Goal: Find specific page/section: Find specific page/section

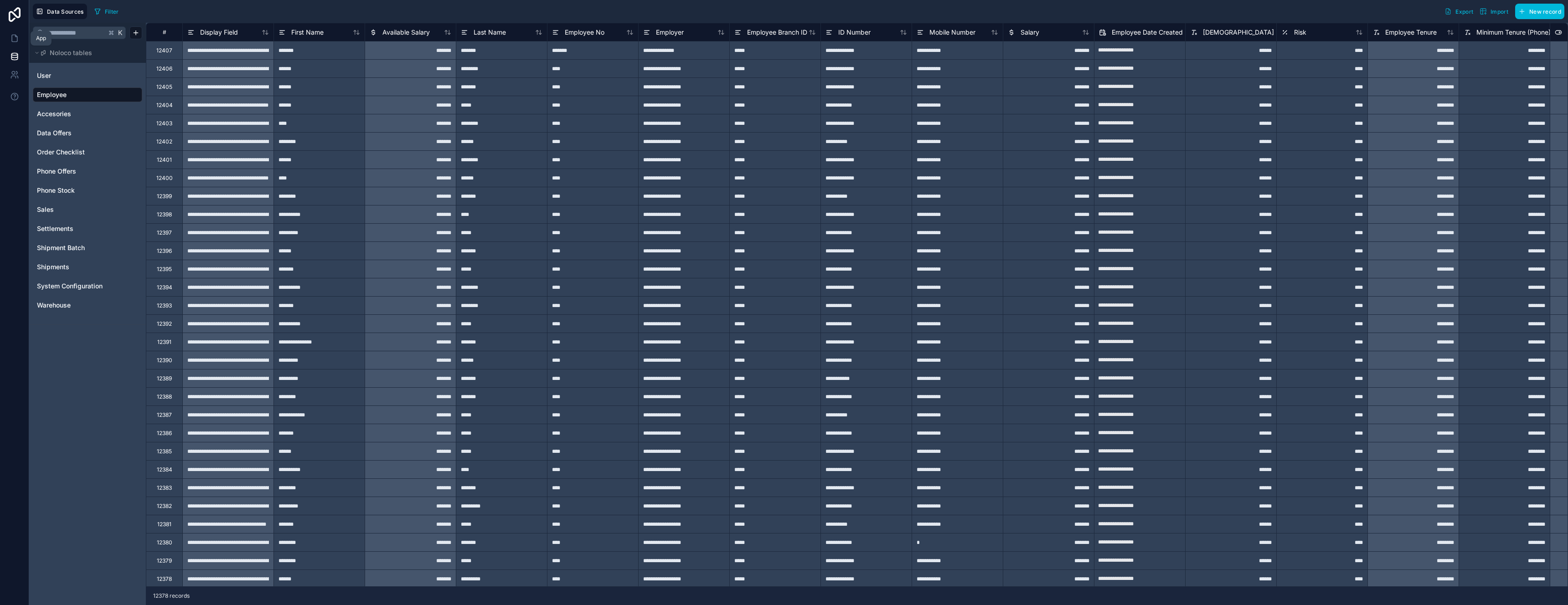
click at [15, 39] on icon at bounding box center [14, 38] width 9 height 9
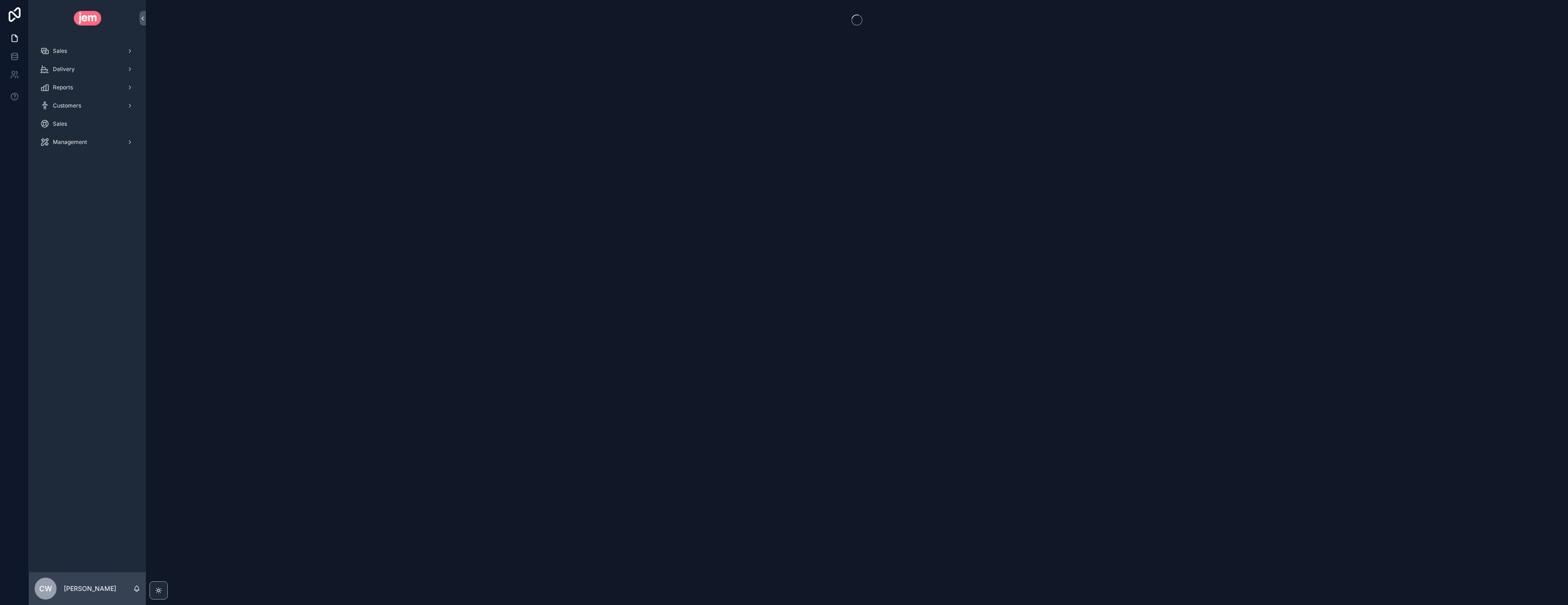
click at [75, 52] on div "Sales" at bounding box center [88, 51] width 95 height 15
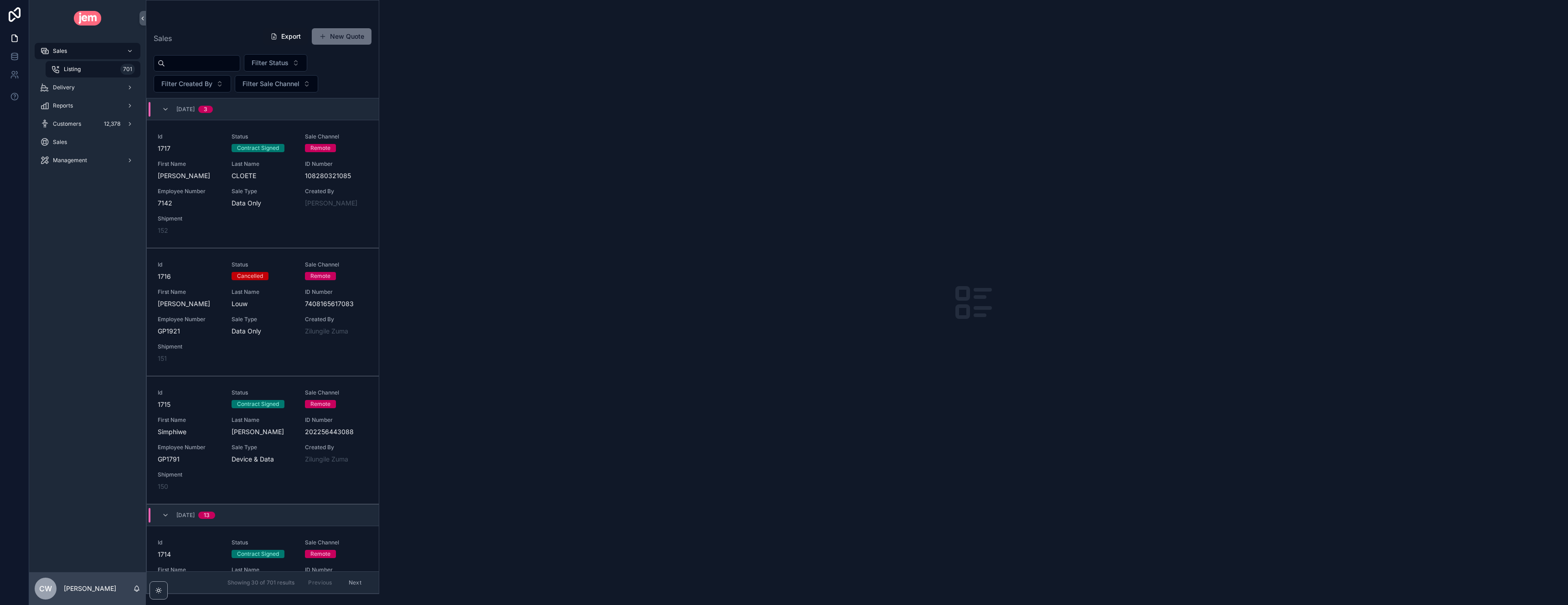
click at [83, 72] on div "Listing 701" at bounding box center [93, 69] width 84 height 15
click at [177, 63] on input "scrollable content" at bounding box center [202, 63] width 75 height 13
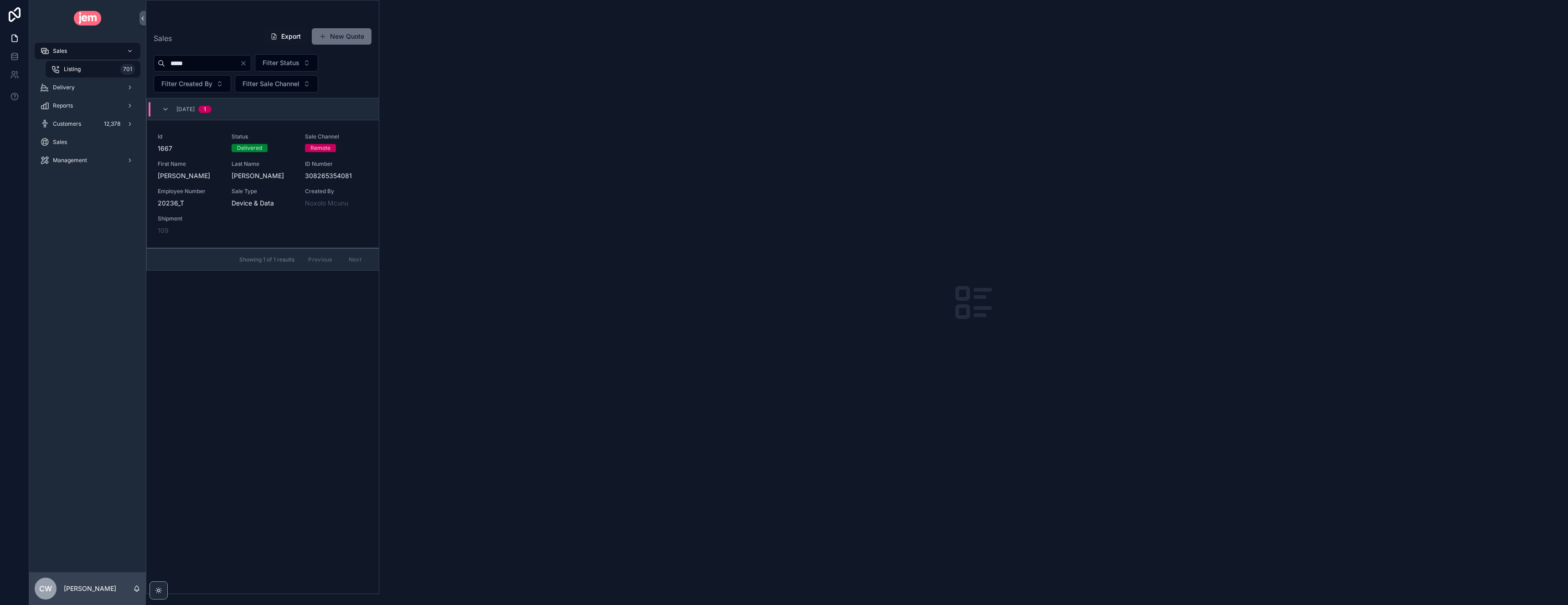
type input "*****"
click at [279, 136] on span "Status" at bounding box center [262, 137] width 63 height 7
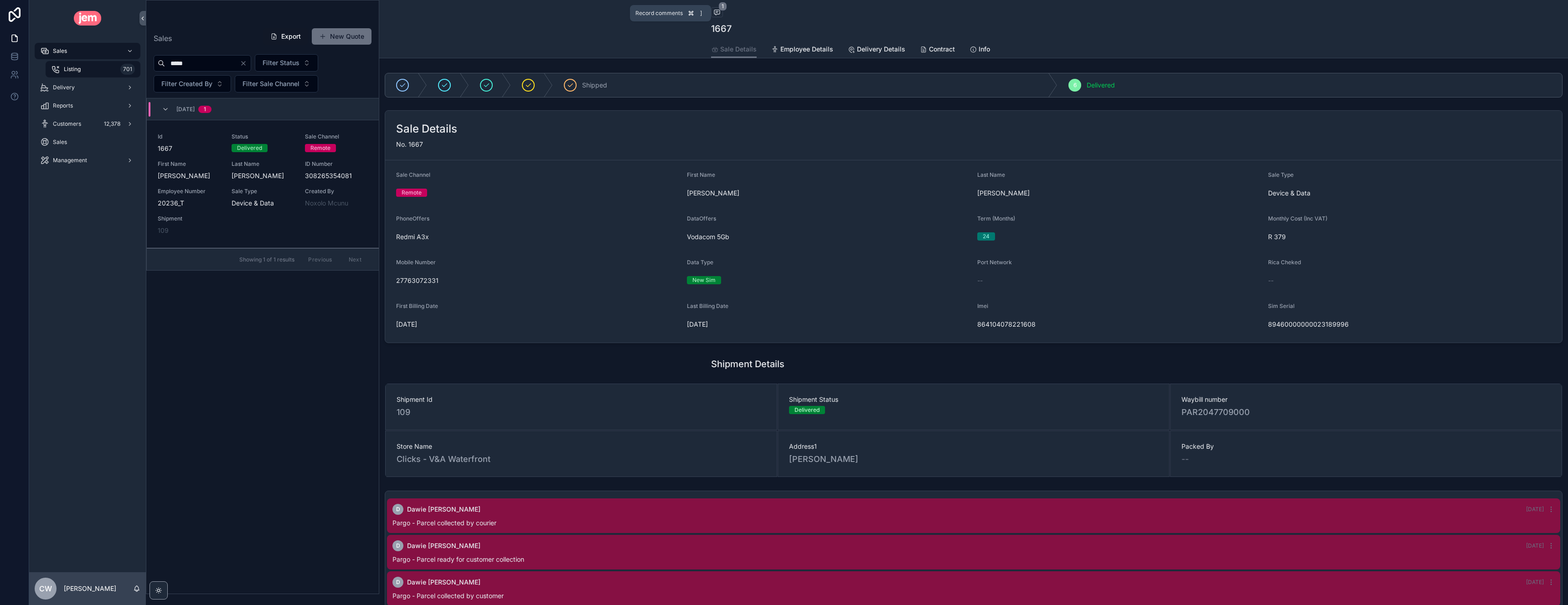
click at [718, 12] on icon "scrollable content" at bounding box center [717, 12] width 7 height 7
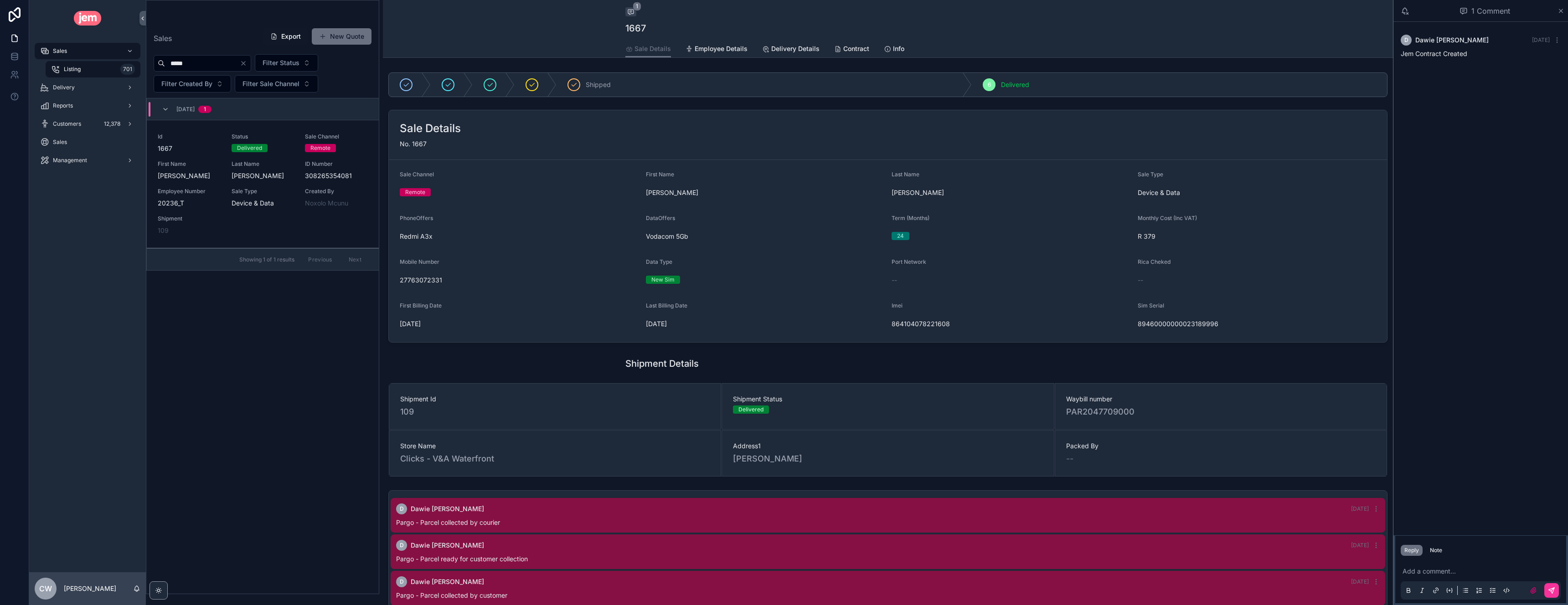
click at [1561, 12] on icon "scrollable content" at bounding box center [1561, 11] width 7 height 7
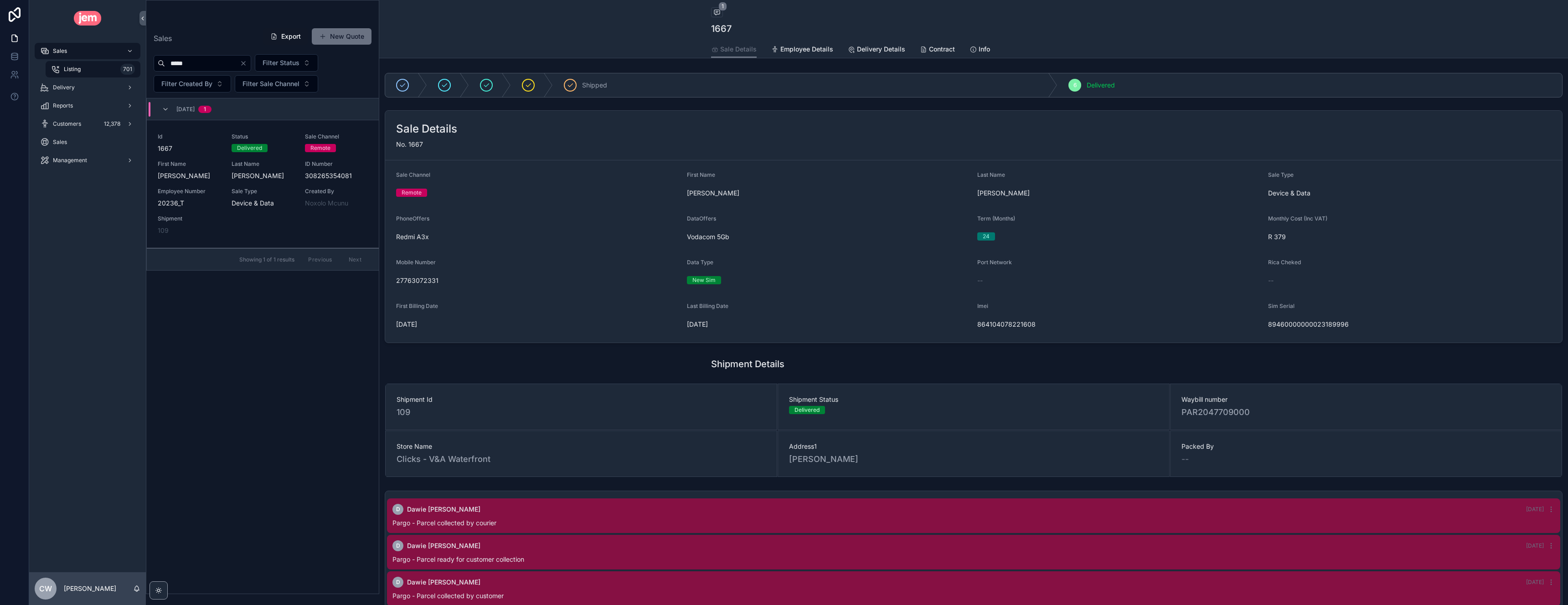
click at [934, 53] on span "Contract" at bounding box center [942, 49] width 26 height 9
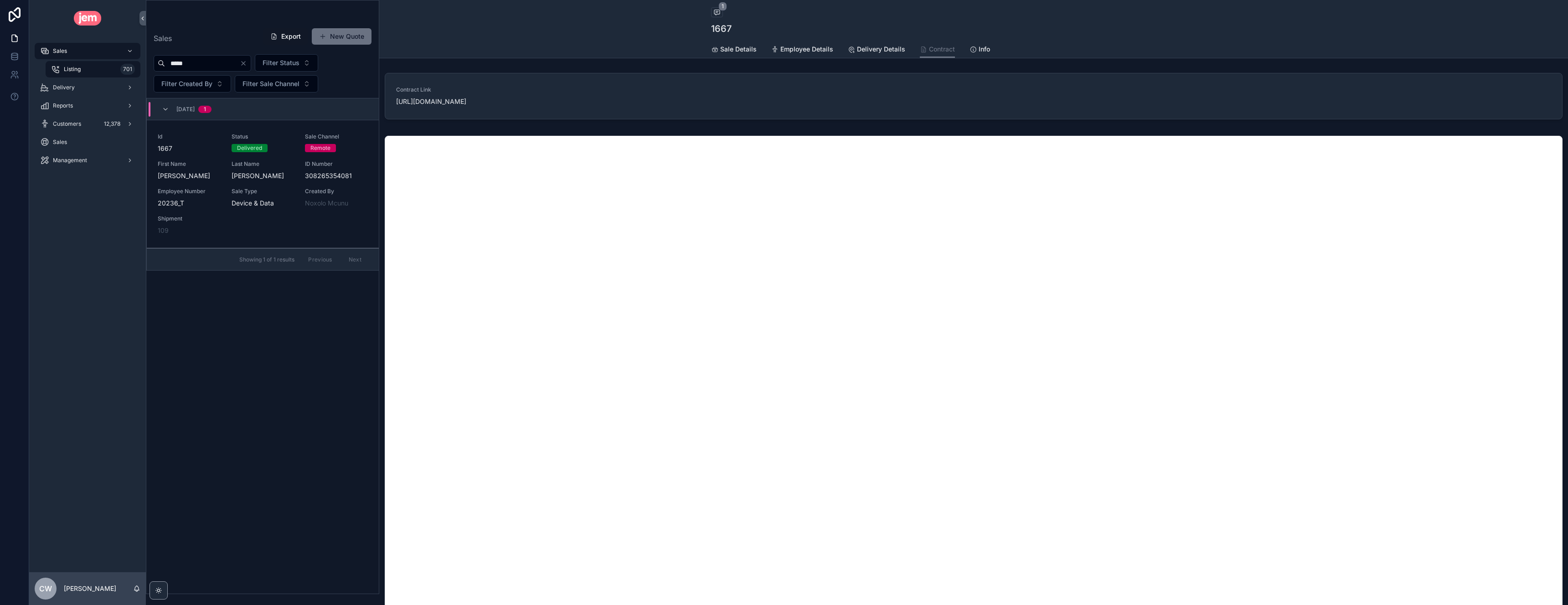
click at [984, 41] on link "Info" at bounding box center [980, 50] width 21 height 18
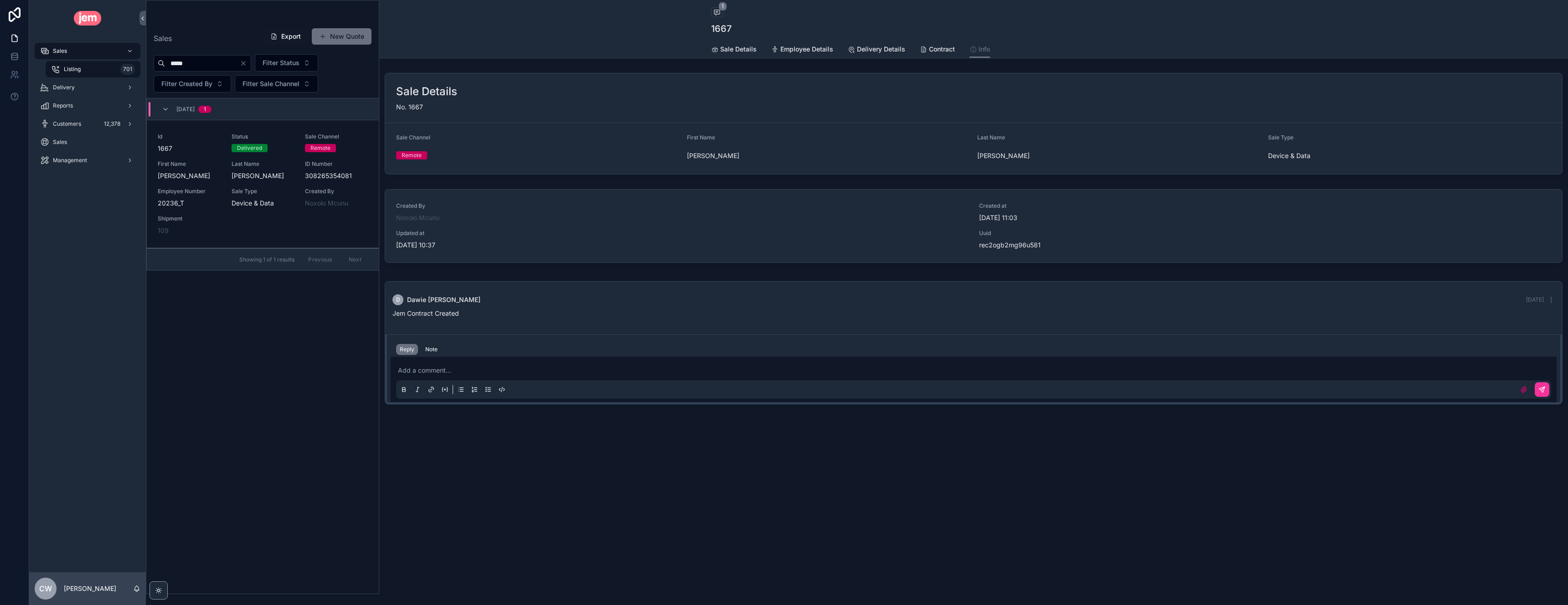
click at [888, 52] on span "Delivery Details" at bounding box center [881, 49] width 48 height 9
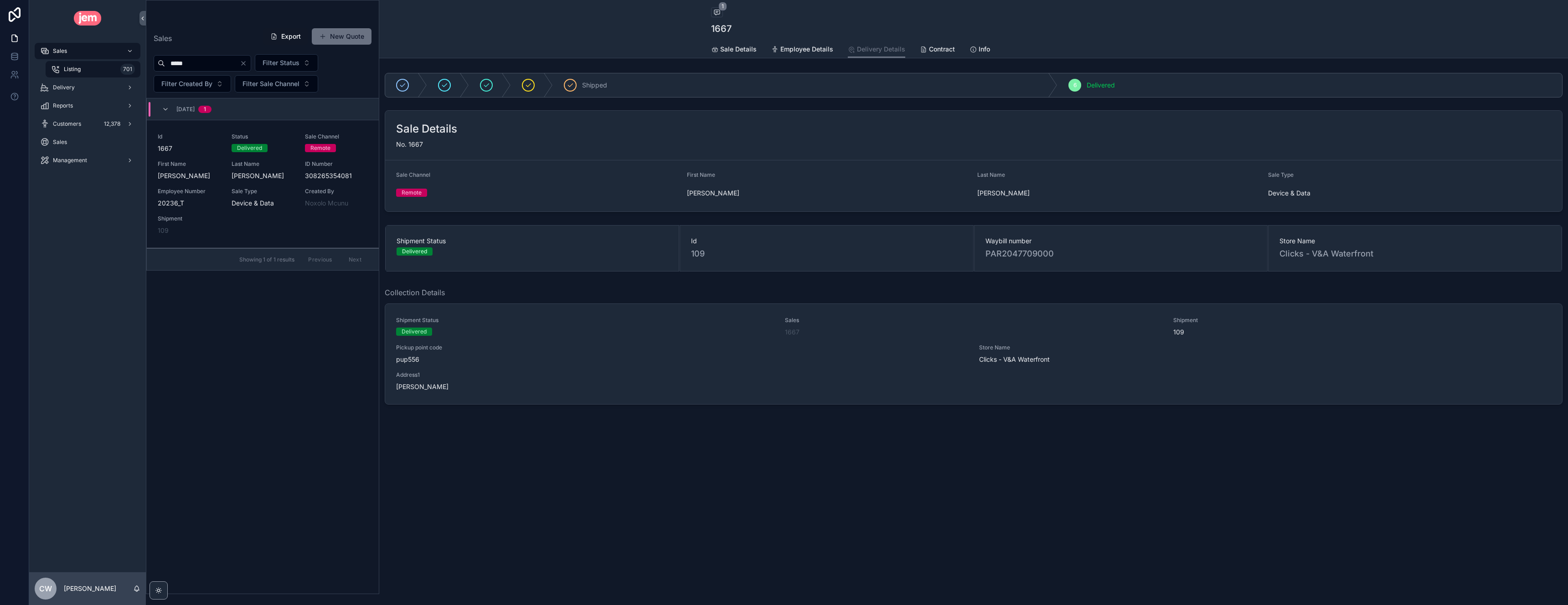
click at [812, 51] on span "Employee Details" at bounding box center [807, 49] width 53 height 9
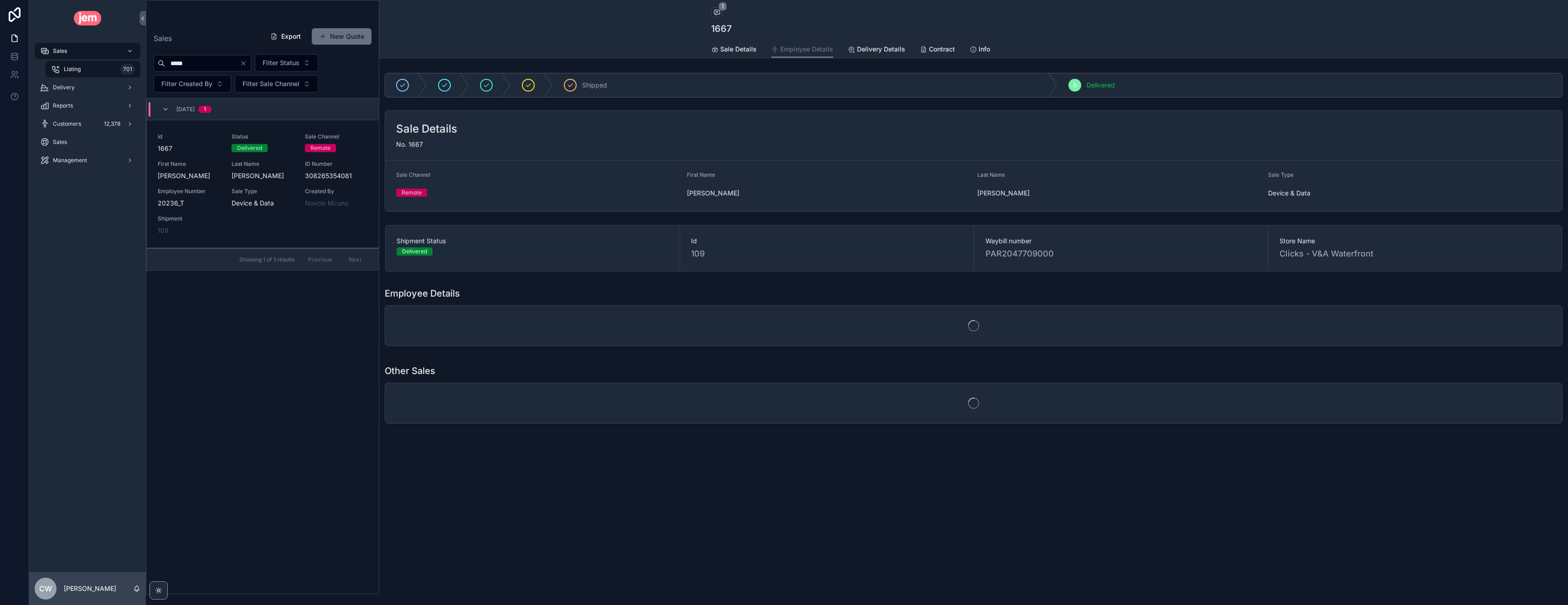
click at [743, 47] on span "Sale Details" at bounding box center [738, 49] width 37 height 9
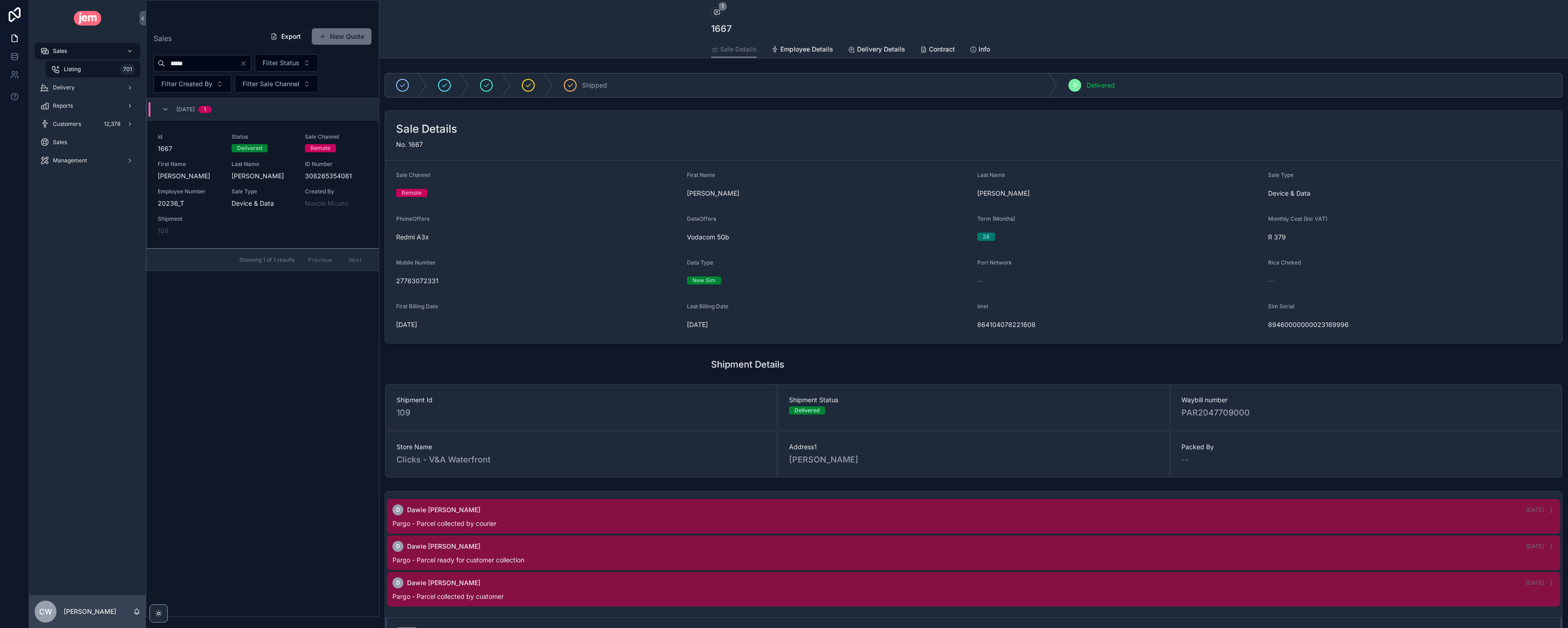
click at [802, 51] on span "Employee Details" at bounding box center [807, 49] width 53 height 9
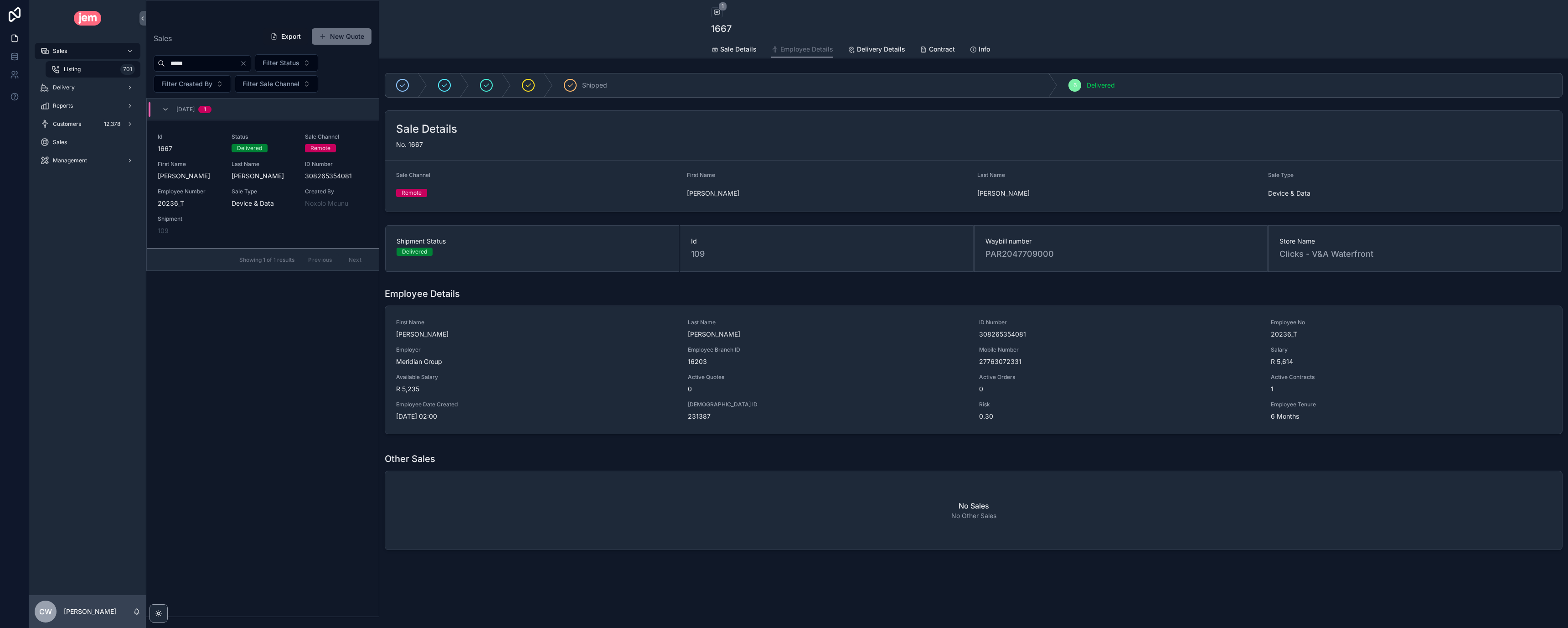
click at [876, 54] on link "Delivery Details" at bounding box center [877, 50] width 57 height 18
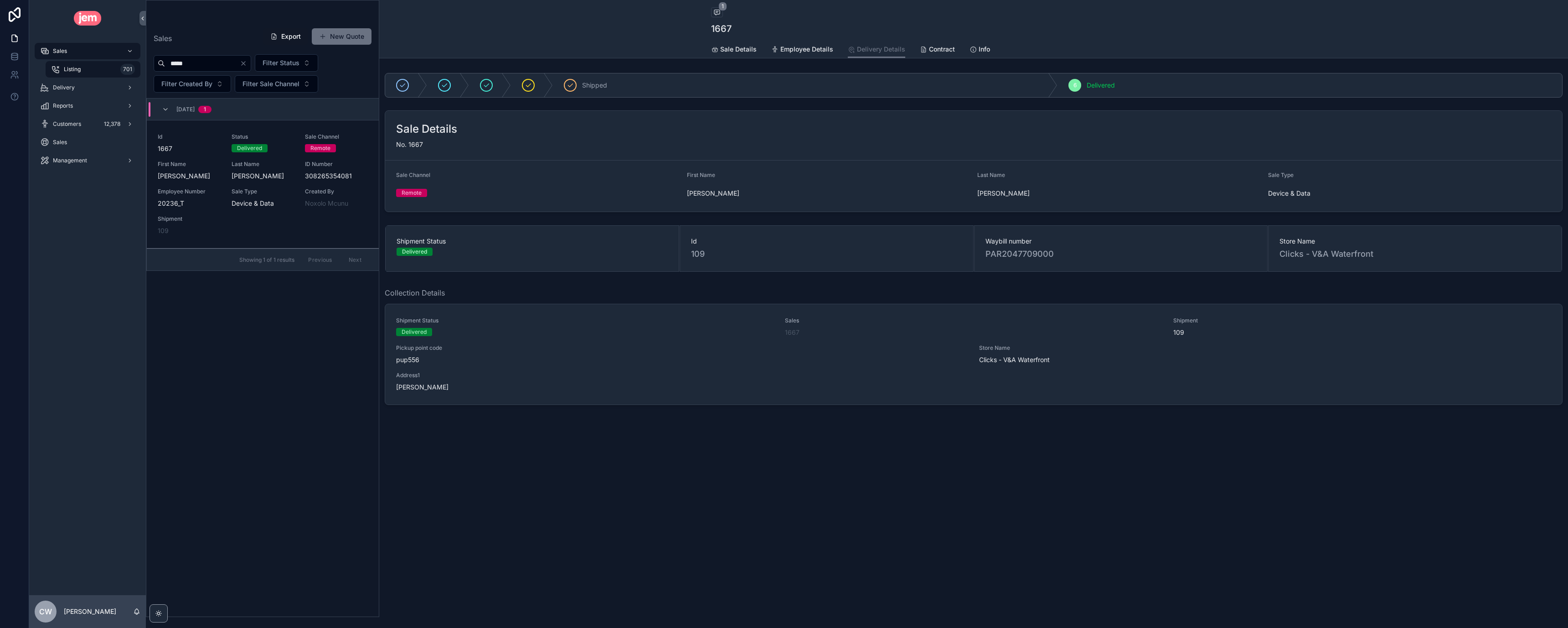
click at [936, 50] on span "Contract" at bounding box center [942, 49] width 26 height 9
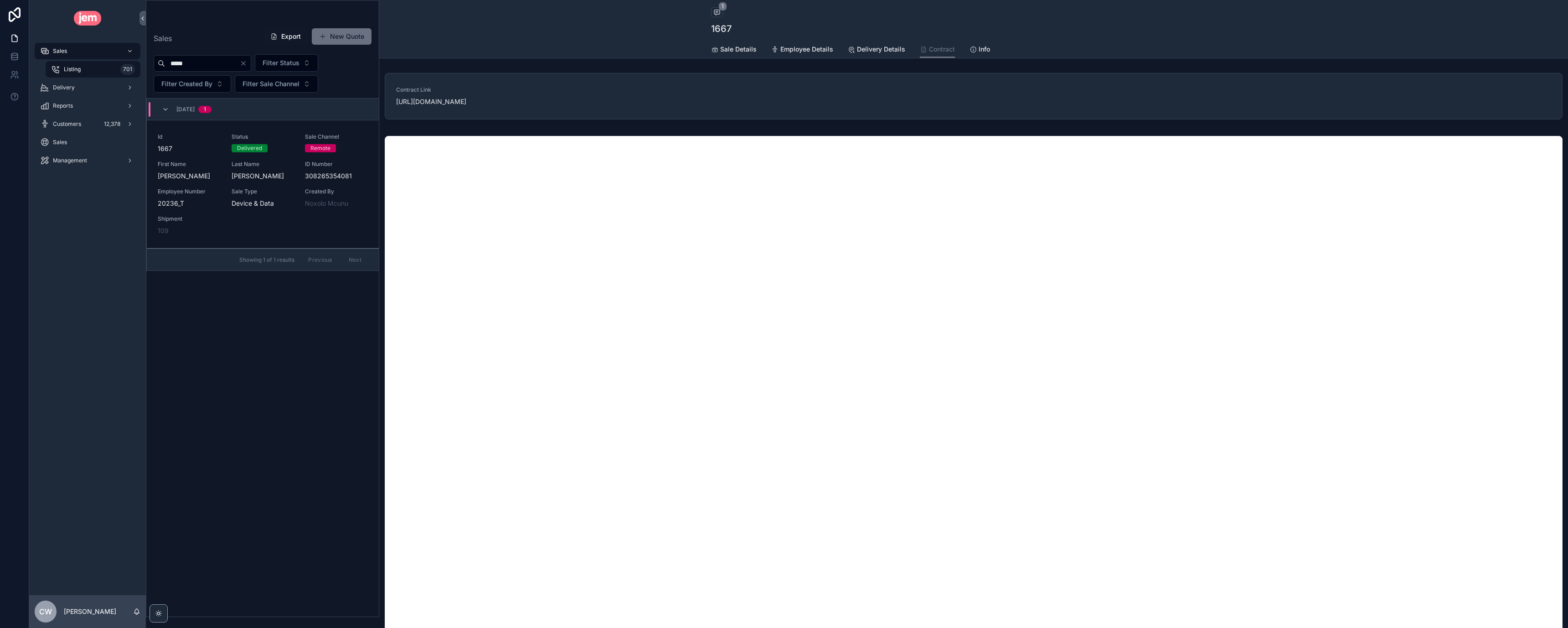
click at [984, 52] on span "Info" at bounding box center [984, 49] width 12 height 9
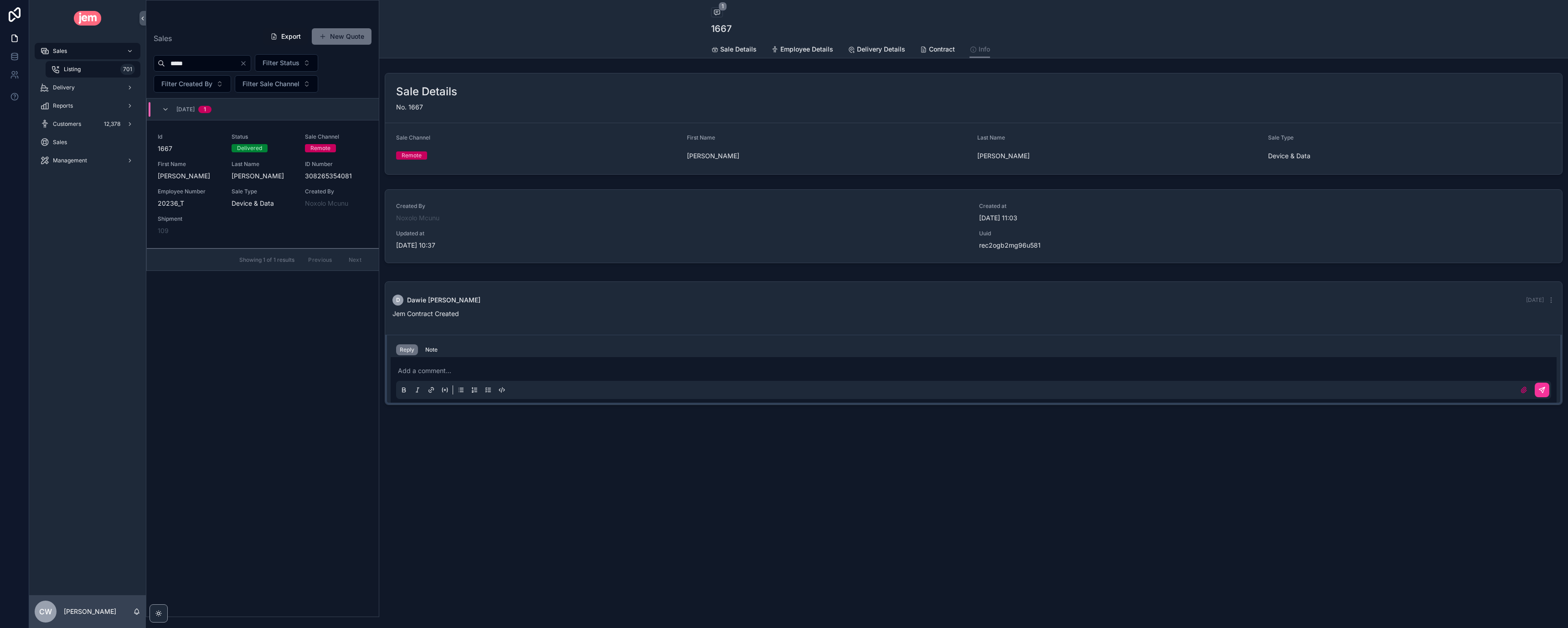
click at [747, 43] on link "Sale Details" at bounding box center [733, 50] width 46 height 18
